Goal: Answer question/provide support

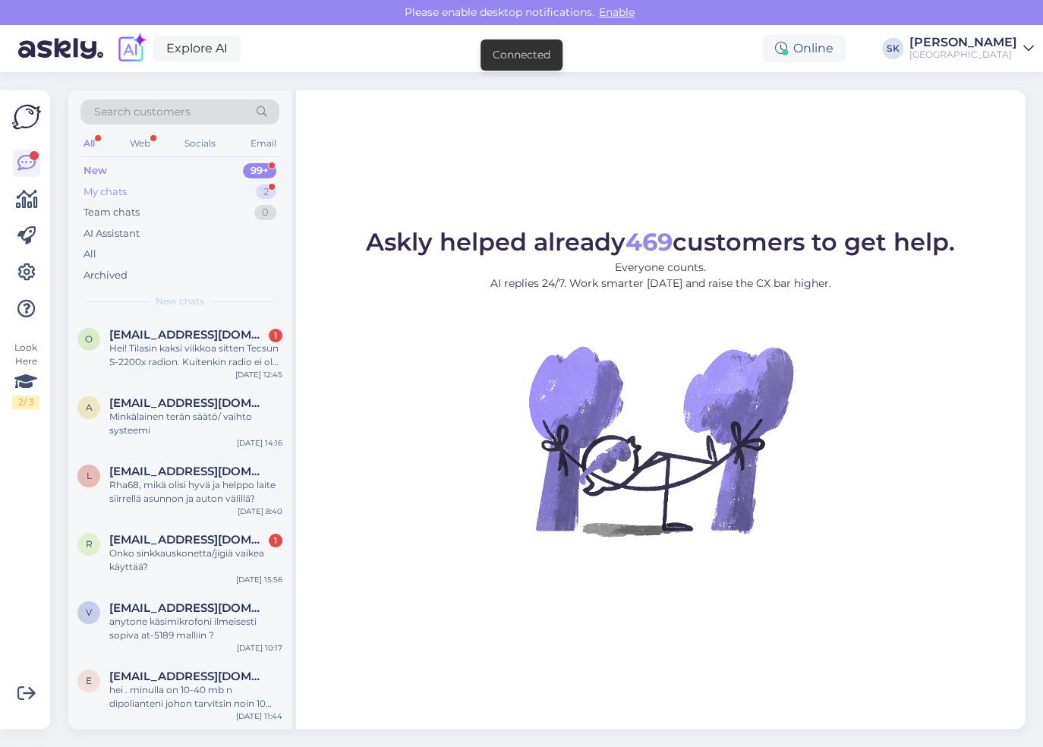
click at [115, 193] on div "My chats" at bounding box center [105, 191] width 43 height 15
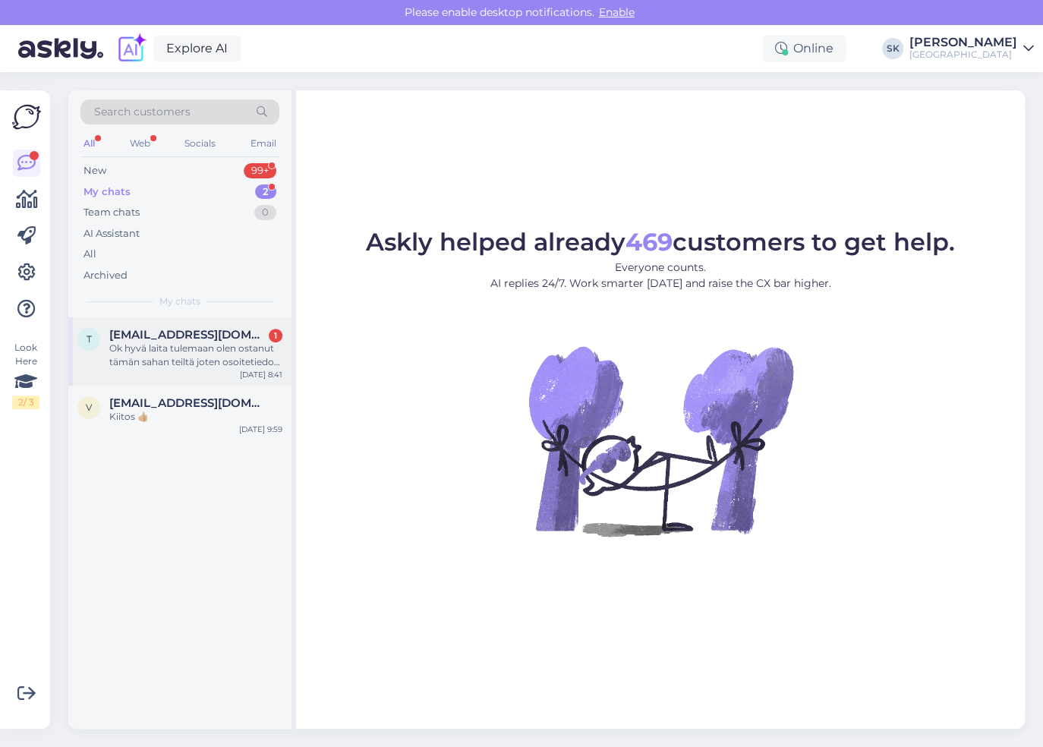
click at [173, 333] on span "[EMAIL_ADDRESS][DOMAIN_NAME]" at bounding box center [188, 335] width 158 height 14
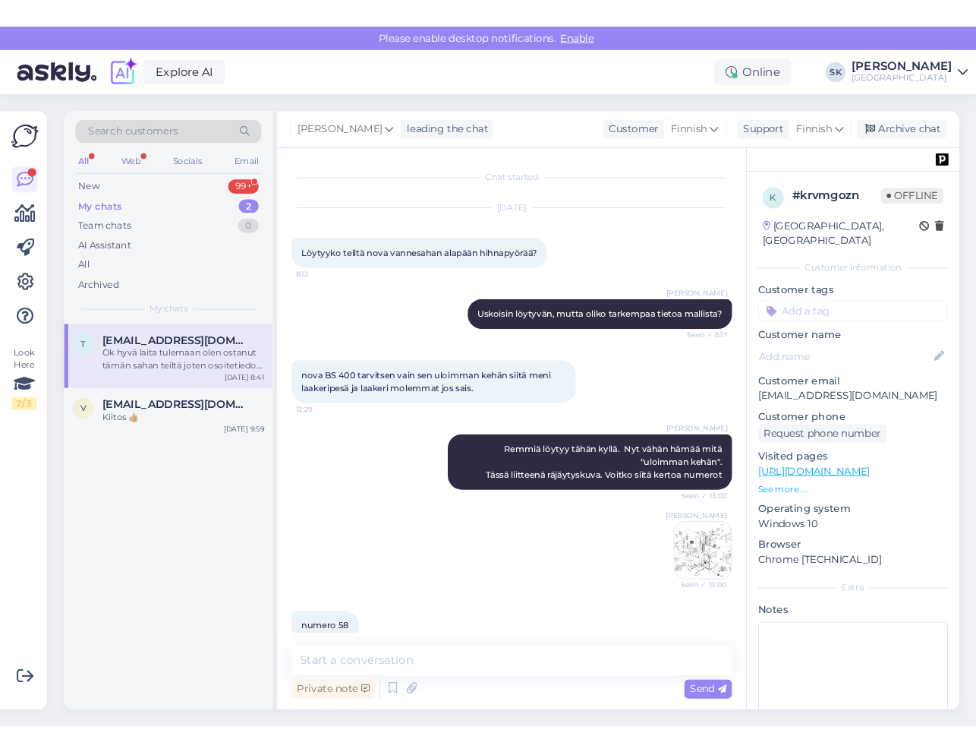
scroll to position [372, 0]
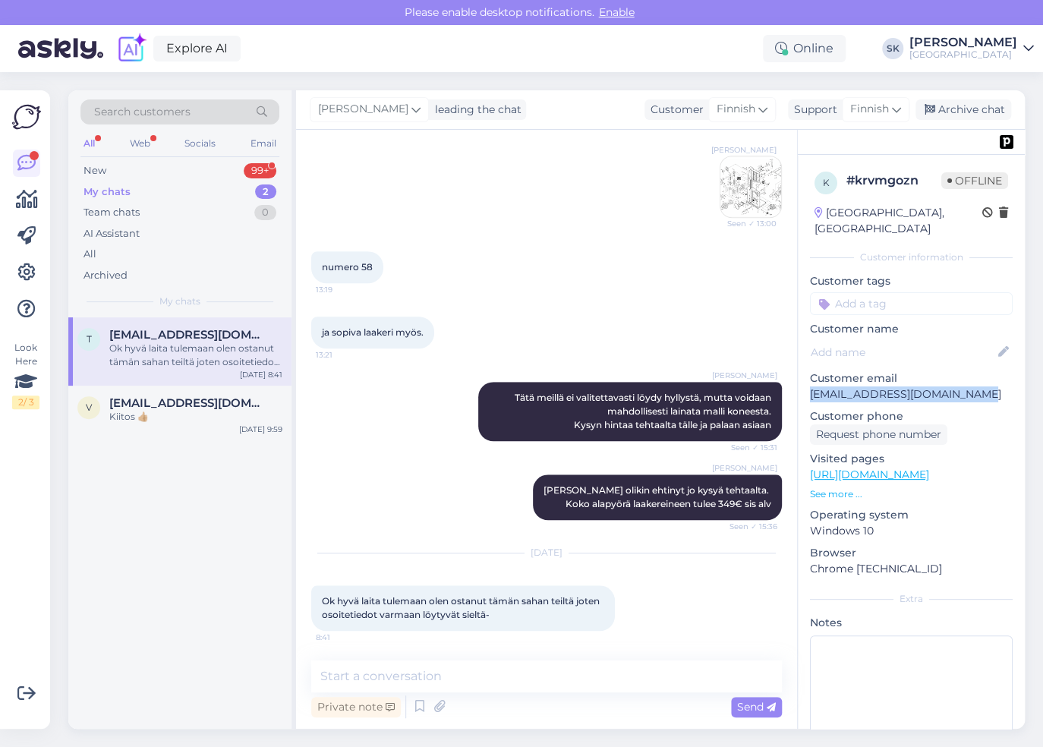
drag, startPoint x: 809, startPoint y: 378, endPoint x: 952, endPoint y: 378, distance: 142.7
click at [952, 386] on p "[EMAIL_ADDRESS][DOMAIN_NAME]" at bounding box center [911, 394] width 203 height 16
copy p "[EMAIL_ADDRESS][DOMAIN_NAME]"
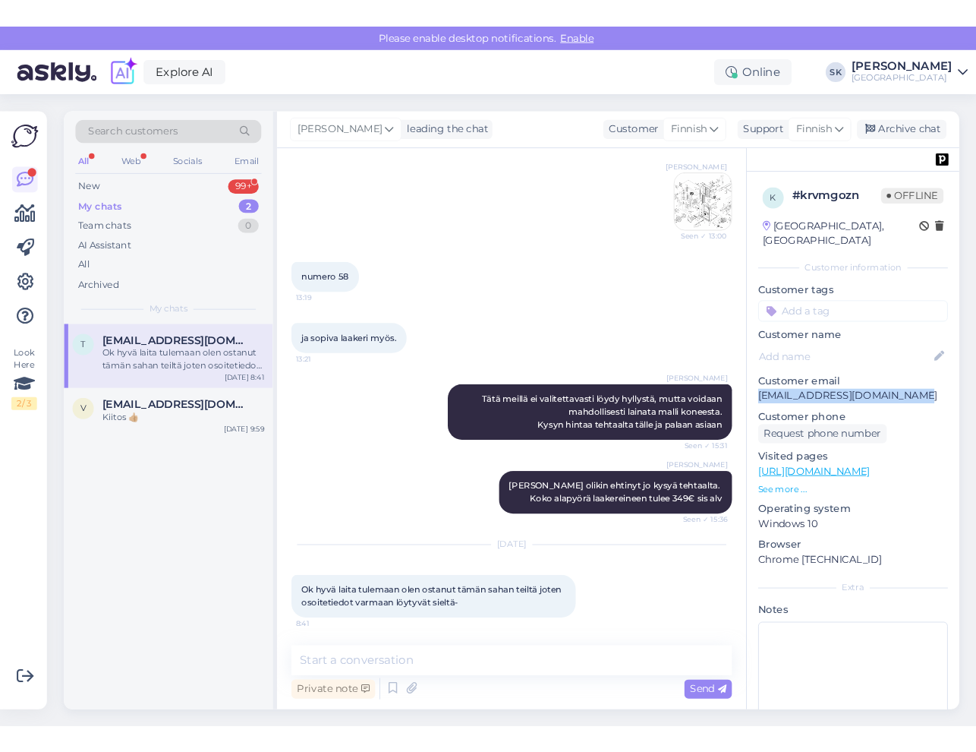
scroll to position [367, 0]
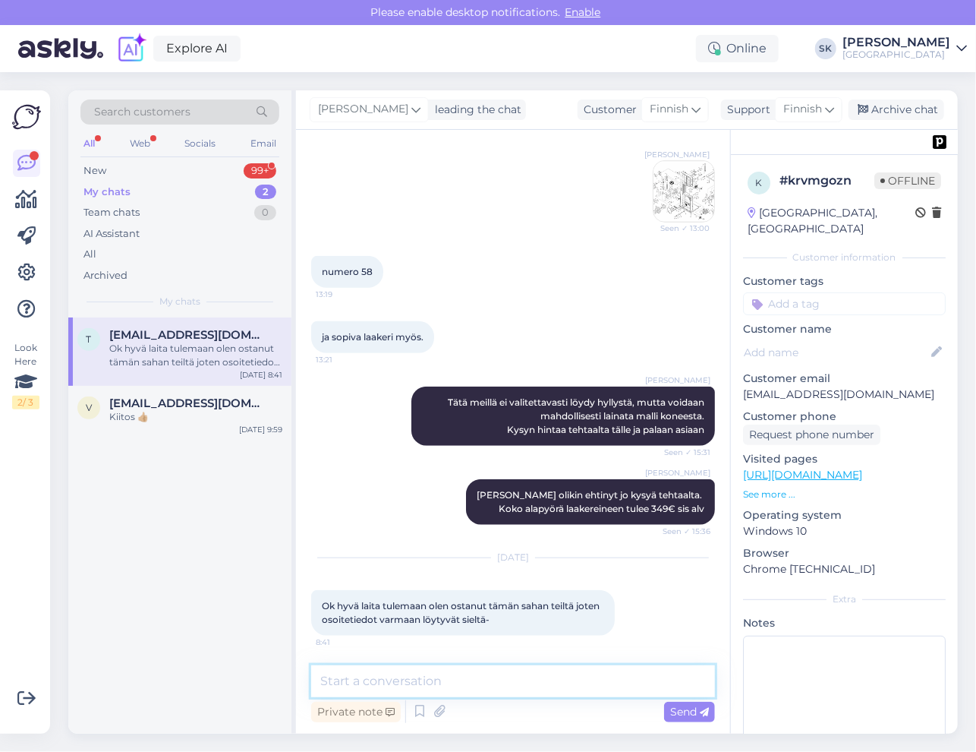
click at [472, 687] on textarea at bounding box center [513, 681] width 404 height 32
paste textarea "Ahkiokuja 2"
click at [358, 680] on textarea "Ahkiokuja 2" at bounding box center [513, 672] width 404 height 50
paste textarea "99300 MUONIO"
click at [323, 661] on textarea "Ahkiokuja 2 99300 MUONIO" at bounding box center [513, 672] width 404 height 50
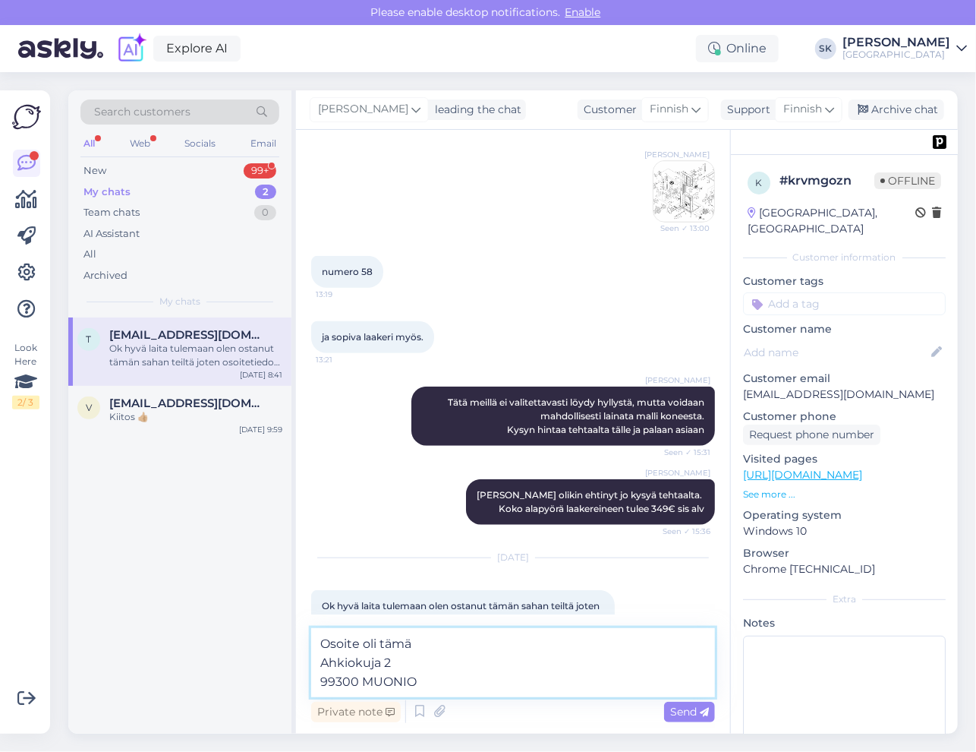
type textarea "Osoite oli tämä? Ahkiokuja 2 99300 MUONIO"
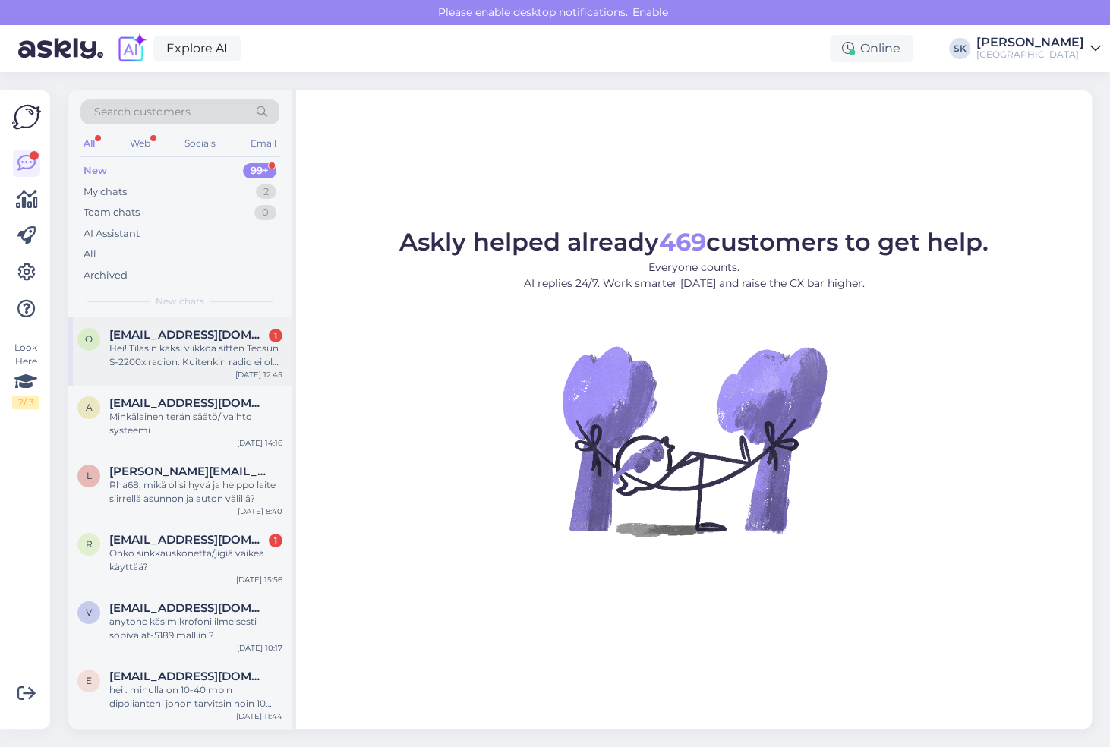
click at [199, 348] on div "Hei! Tilasin kaksi viikkoa sitten Tecsun S-2200x radion. Kuitenkin radio ei ole…" at bounding box center [195, 355] width 173 height 27
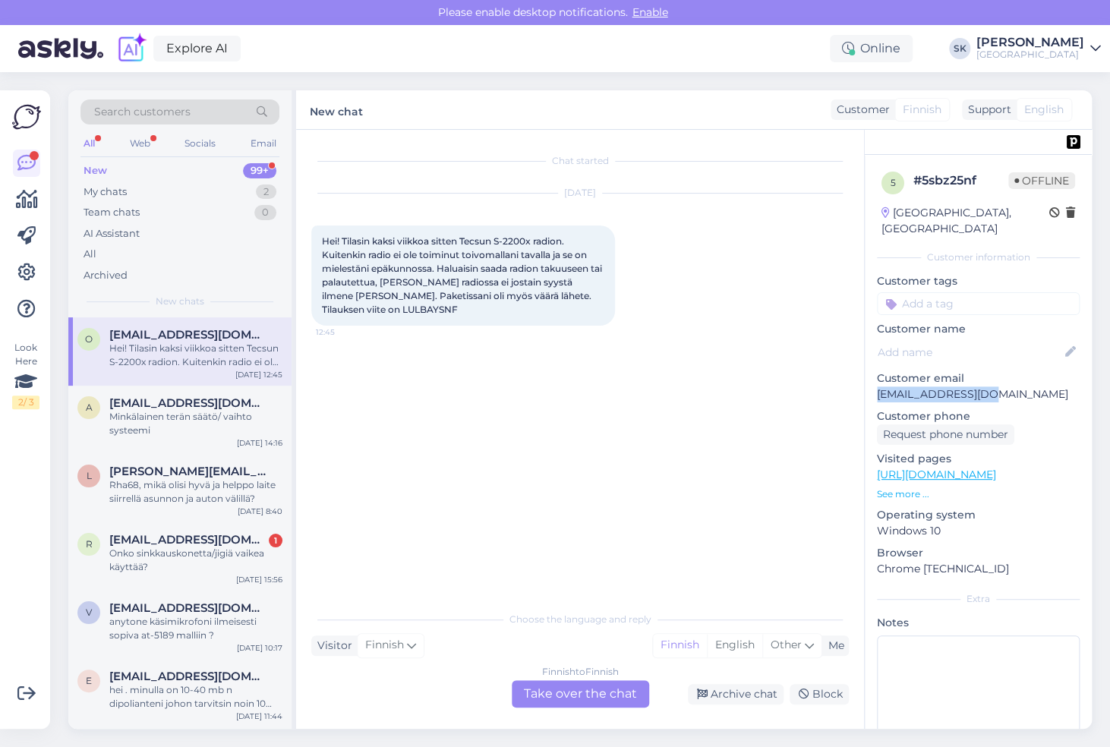
drag, startPoint x: 994, startPoint y: 380, endPoint x: 879, endPoint y: 380, distance: 114.6
click at [879, 386] on p "[EMAIL_ADDRESS][DOMAIN_NAME]" at bounding box center [978, 394] width 203 height 16
copy p "[EMAIL_ADDRESS][DOMAIN_NAME]"
